Goal: Entertainment & Leisure: Browse casually

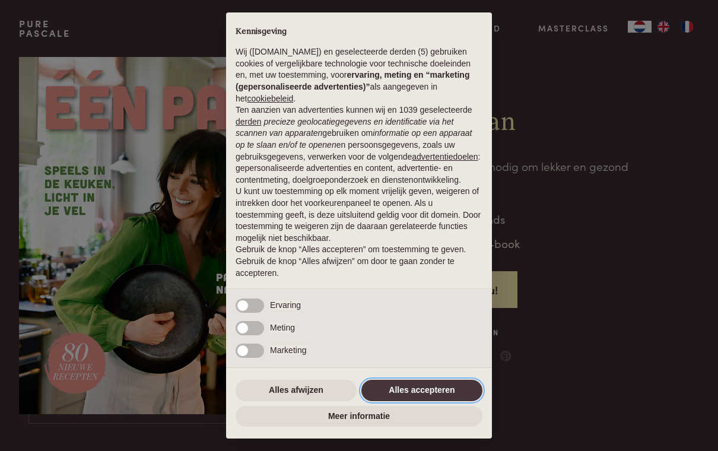
click at [462, 390] on button "Alles accepteren" at bounding box center [422, 390] width 121 height 21
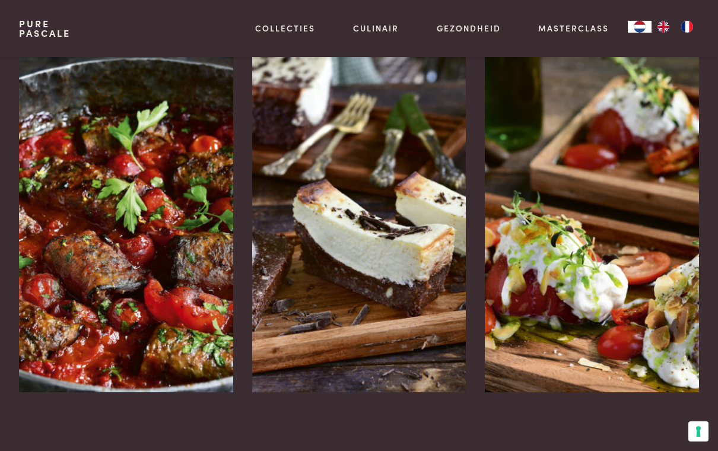
scroll to position [1572, 0]
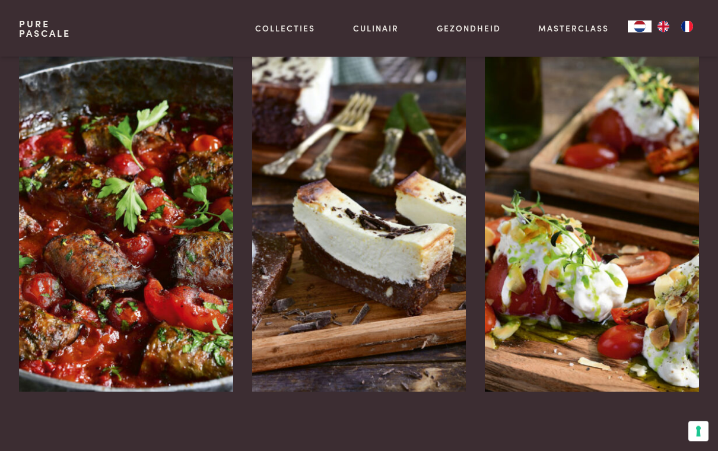
click at [686, 423] on icon at bounding box center [683, 431] width 10 height 17
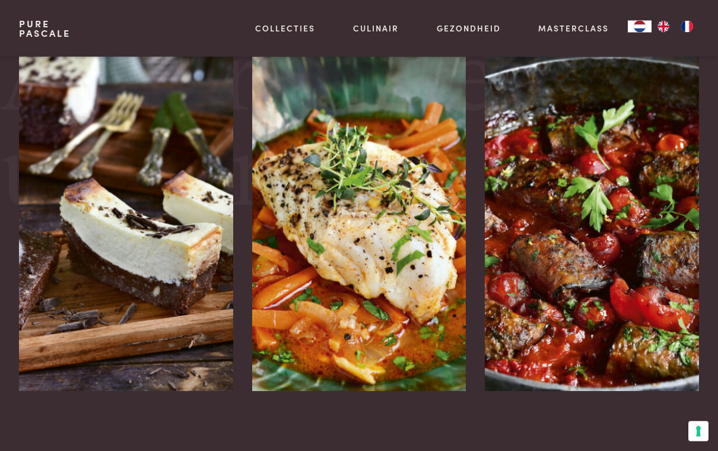
scroll to position [1940, 0]
click at [305, 199] on img at bounding box center [359, 213] width 214 height 356
click at [455, 423] on icon at bounding box center [450, 431] width 10 height 17
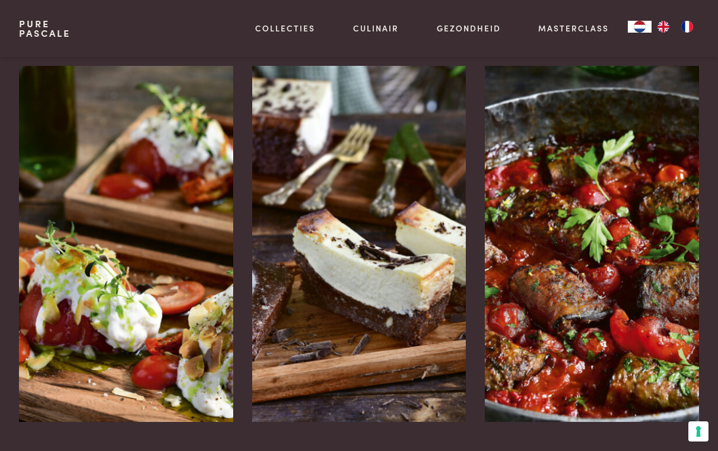
scroll to position [2035, 0]
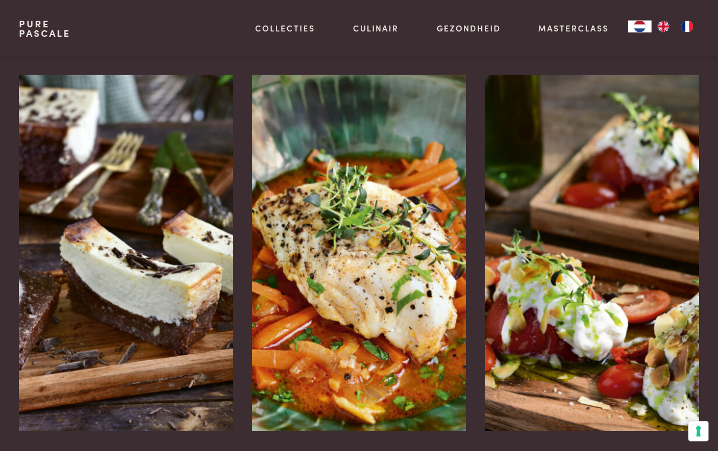
scroll to position [2127, 0]
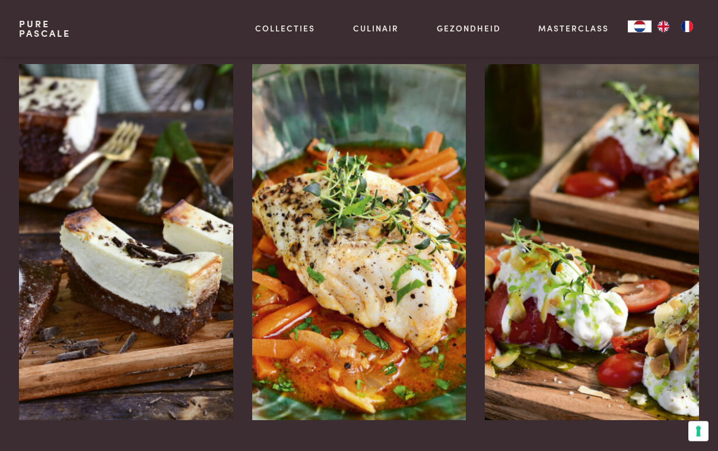
click at [128, 208] on img at bounding box center [126, 243] width 214 height 356
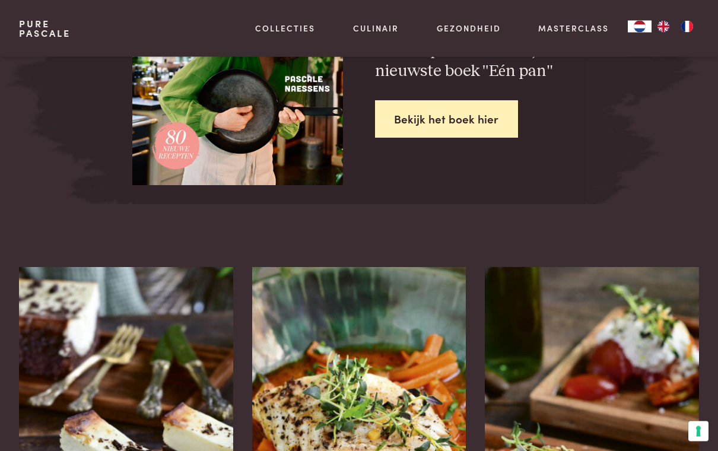
scroll to position [1925, 0]
click at [301, 135] on link "Recepten" at bounding box center [346, 128] width 201 height 12
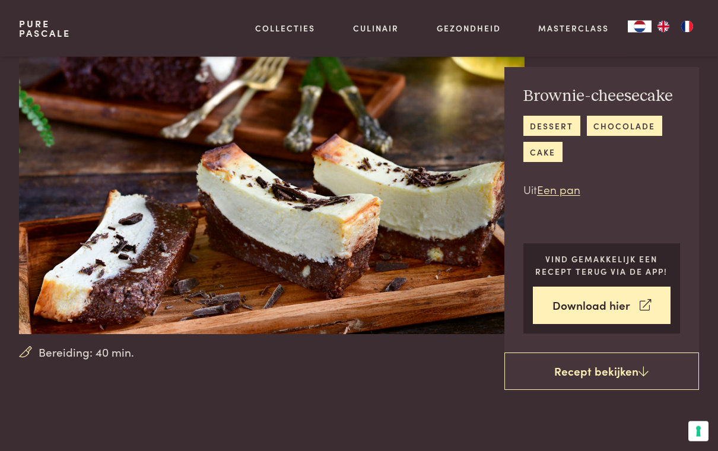
scroll to position [21, 0]
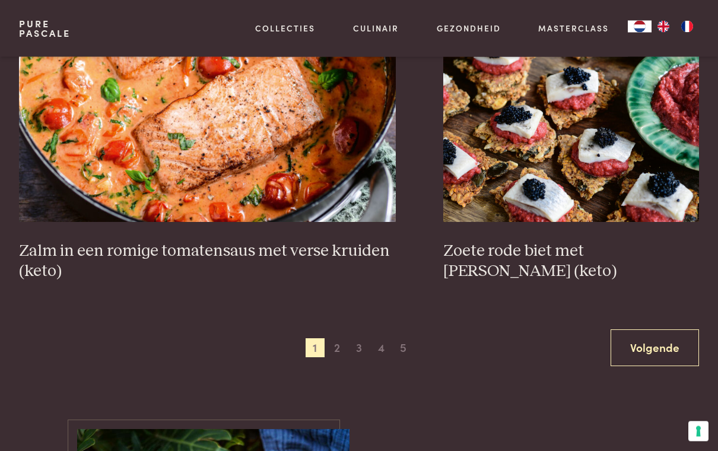
scroll to position [2103, 0]
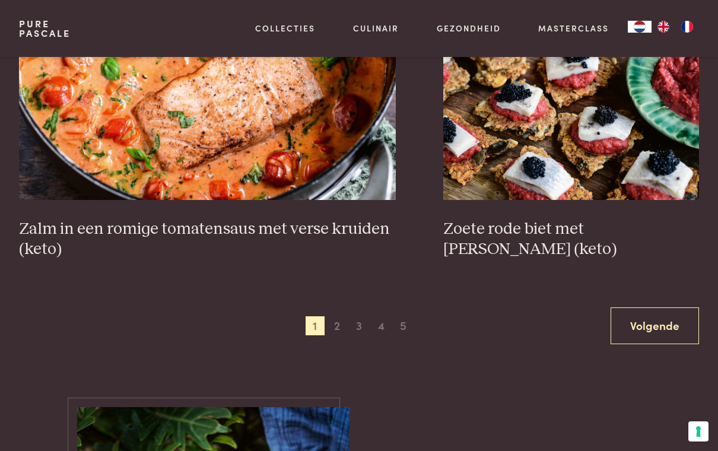
click at [661, 328] on link "Volgende" at bounding box center [655, 325] width 88 height 37
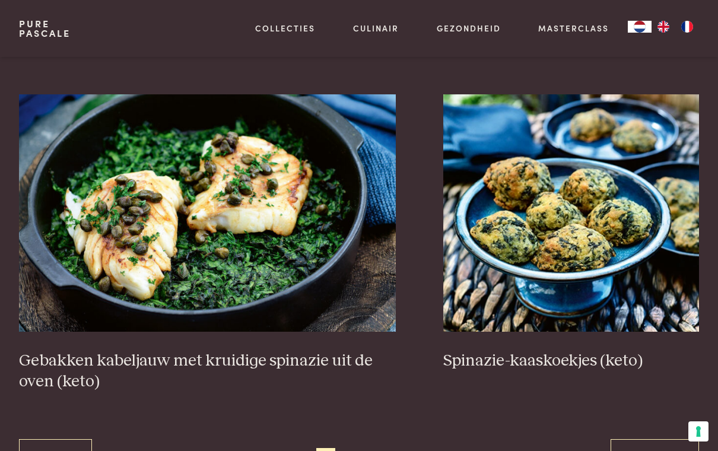
scroll to position [1990, 0]
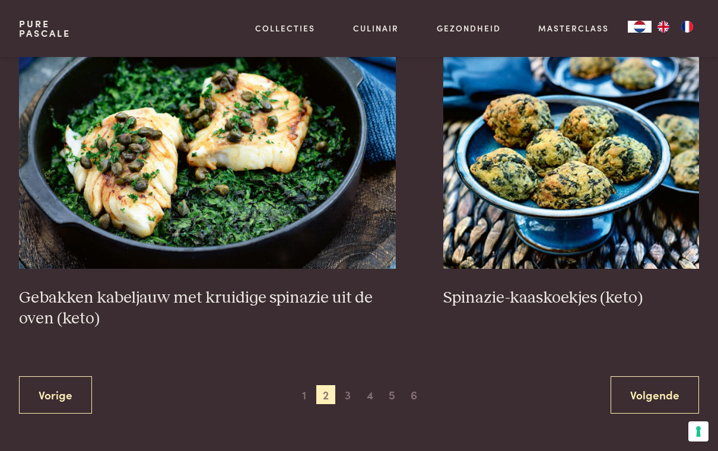
click at [656, 392] on link "Volgende" at bounding box center [655, 394] width 88 height 37
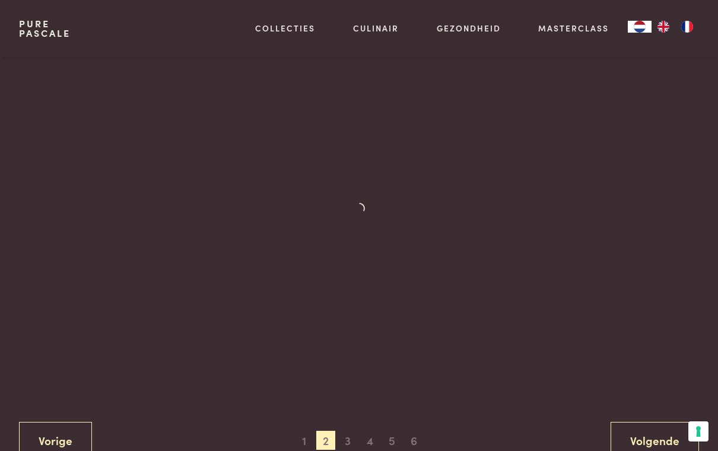
scroll to position [287, 0]
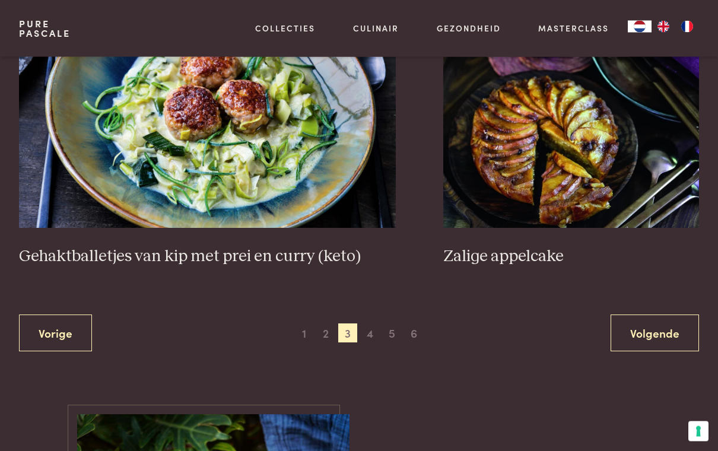
scroll to position [2179, 0]
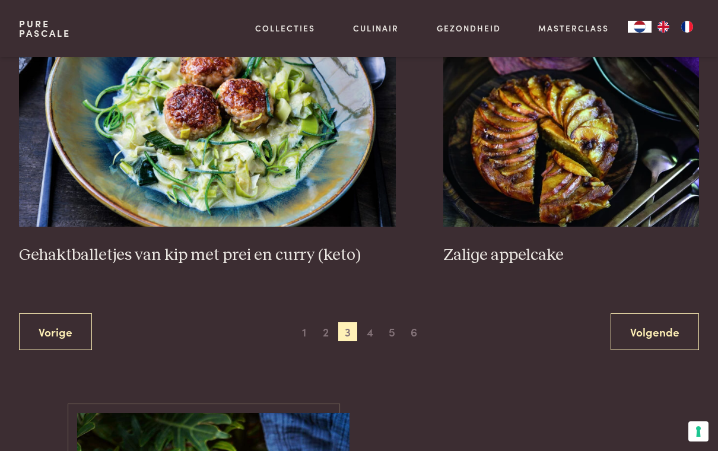
click at [664, 324] on link "Volgende" at bounding box center [655, 331] width 88 height 37
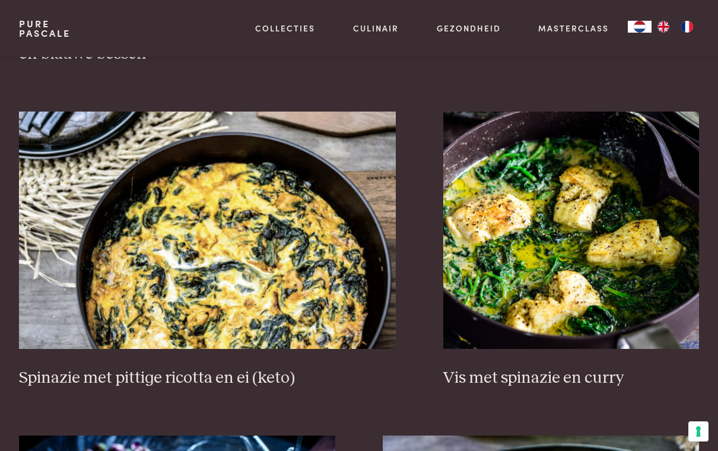
scroll to position [1004, 0]
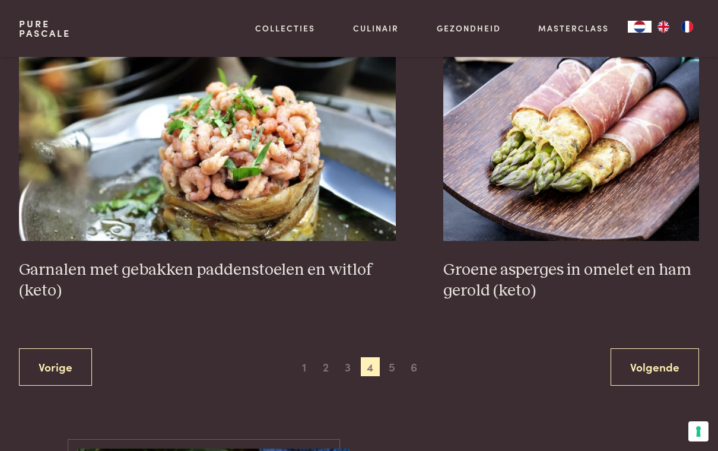
click at [651, 364] on link "Volgende" at bounding box center [655, 366] width 88 height 37
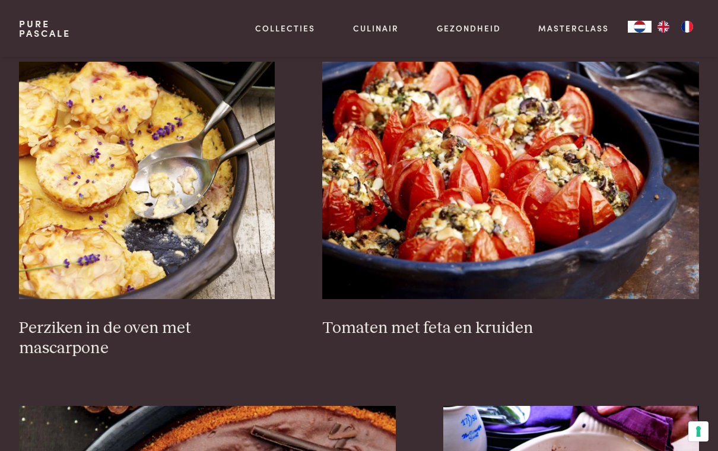
scroll to position [1719, 0]
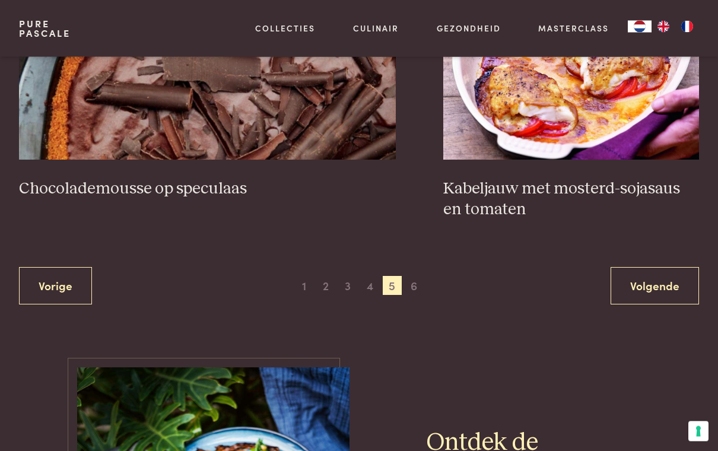
click at [670, 284] on link "Volgende" at bounding box center [655, 286] width 88 height 37
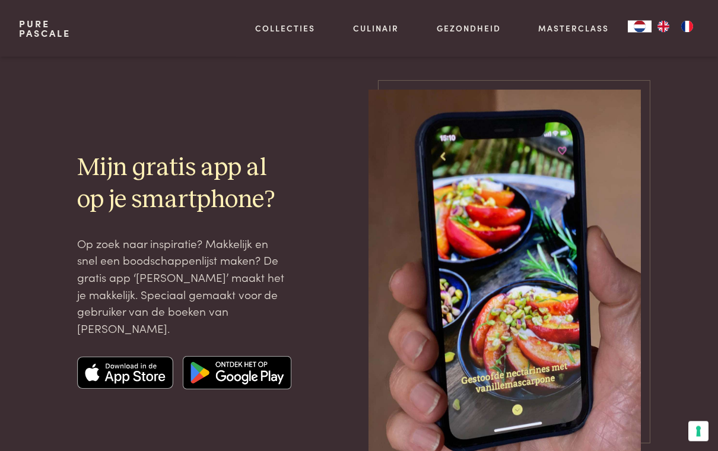
scroll to position [1232, 0]
